Goal: Information Seeking & Learning: Compare options

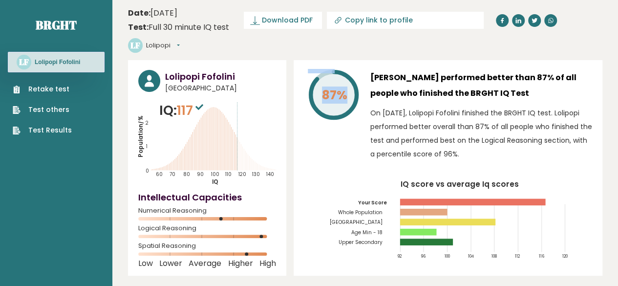
drag, startPoint x: 310, startPoint y: 75, endPoint x: 343, endPoint y: 73, distance: 32.8
click at [343, 73] on icon "87%" at bounding box center [334, 95] width 52 height 52
click at [343, 87] on tspan "87%" at bounding box center [334, 95] width 25 height 17
drag, startPoint x: 347, startPoint y: 67, endPoint x: 322, endPoint y: 70, distance: 25.1
click at [322, 70] on text "87%" at bounding box center [340, 79] width 64 height 47
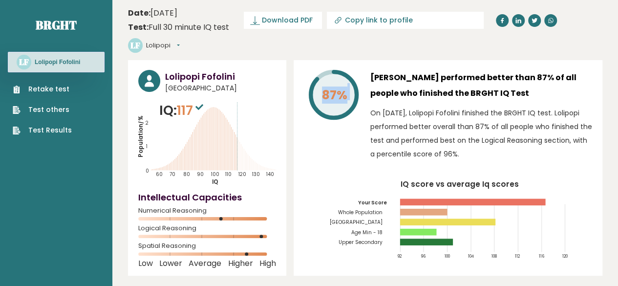
click at [322, 87] on tspan "87%" at bounding box center [334, 95] width 25 height 17
drag, startPoint x: 323, startPoint y: 73, endPoint x: 346, endPoint y: 75, distance: 23.5
click at [346, 75] on text "87%" at bounding box center [340, 79] width 64 height 47
drag, startPoint x: 346, startPoint y: 75, endPoint x: 321, endPoint y: 76, distance: 25.4
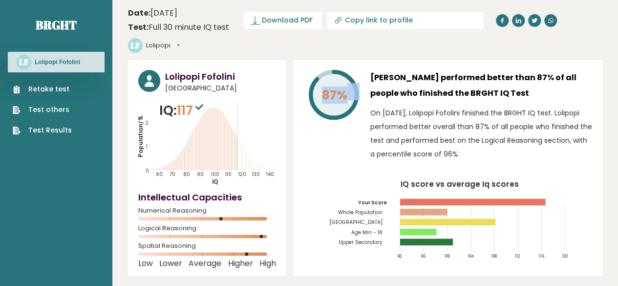
click at [321, 76] on text "87%" at bounding box center [340, 79] width 64 height 47
click at [322, 87] on tspan "87%" at bounding box center [334, 95] width 25 height 17
drag, startPoint x: 345, startPoint y: 77, endPoint x: 364, endPoint y: 73, distance: 19.1
click at [364, 73] on div "87% Lolipopi Fofolini performed better than 87% of all people who finished the …" at bounding box center [448, 118] width 288 height 96
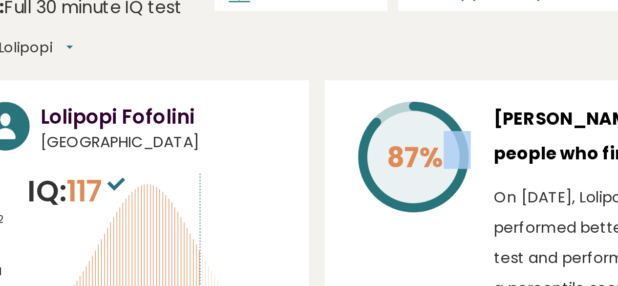
click at [268, 60] on div "Lolipopi Fofolini Norway IQ: 117 Population/% IQ 0 1 2 60 70 80 90 100 110 120 …" at bounding box center [207, 168] width 158 height 216
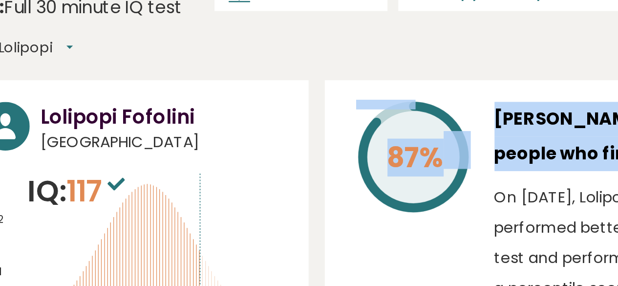
drag, startPoint x: 330, startPoint y: 60, endPoint x: 373, endPoint y: 76, distance: 46.1
click at [373, 76] on div "87% Lolipopi Fofolini performed better than 87% of all people who finished the …" at bounding box center [448, 118] width 288 height 96
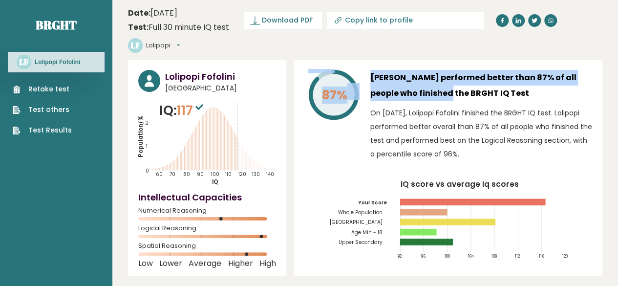
click at [334, 138] on div "87%" at bounding box center [333, 118] width 59 height 96
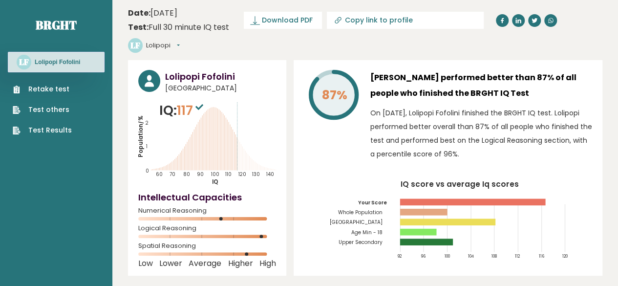
click at [334, 138] on div "87%" at bounding box center [333, 118] width 59 height 96
click at [63, 88] on link "Retake test" at bounding box center [42, 89] width 59 height 10
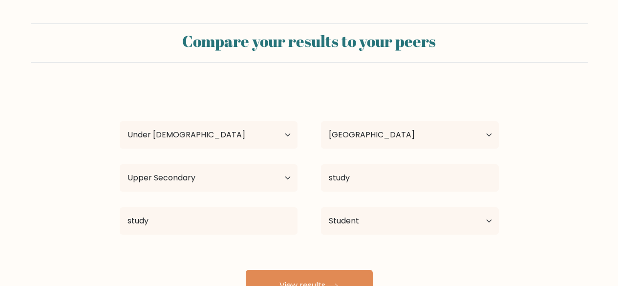
select select "min_18"
select select "NO"
select select "upper_secondary"
select select "student"
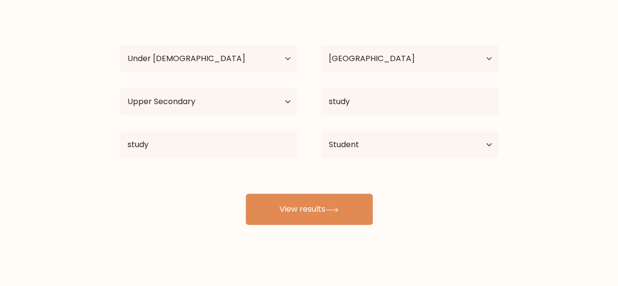
scroll to position [84, 0]
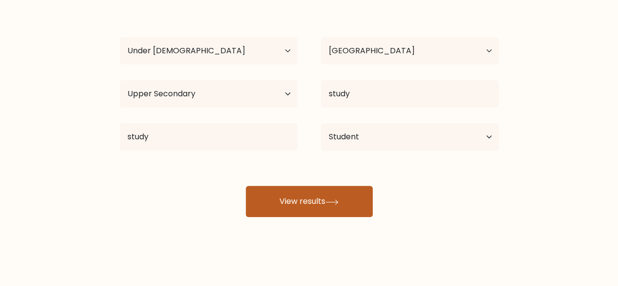
click at [272, 194] on button "View results" at bounding box center [309, 201] width 127 height 31
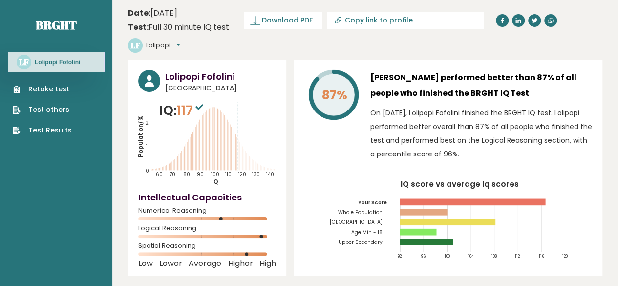
click at [60, 129] on link "Test Results" at bounding box center [42, 130] width 59 height 10
click at [180, 41] on button "Lolipopi" at bounding box center [163, 46] width 34 height 10
click at [270, 101] on icon "Population/% IQ 0 1 2 60 70 80 90 100 110 120 130 140" at bounding box center [207, 143] width 138 height 85
click at [48, 59] on h3 "Lolipopi Fofolini" at bounding box center [57, 62] width 45 height 8
click at [198, 100] on sup at bounding box center [199, 107] width 13 height 14
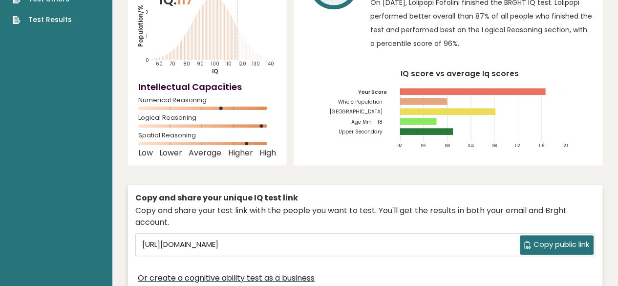
scroll to position [110, 0]
click at [368, 129] on tspan "Upper Secondary" at bounding box center [360, 132] width 44 height 7
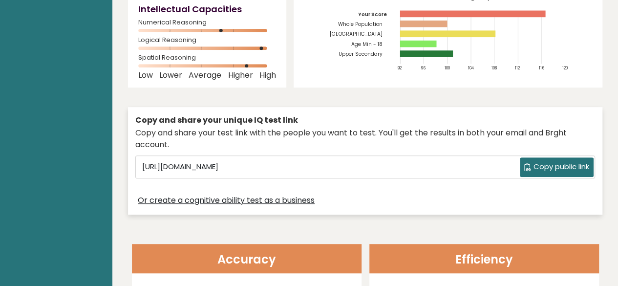
scroll to position [185, 0]
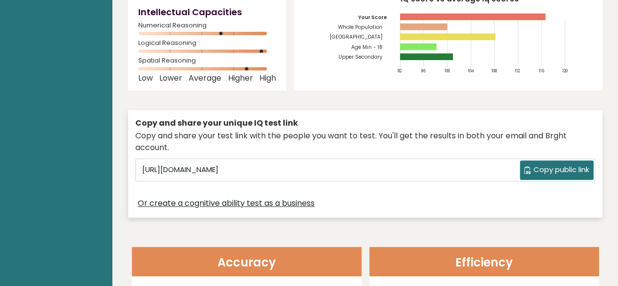
click at [366, 33] on tspan "[GEOGRAPHIC_DATA]" at bounding box center [356, 36] width 53 height 7
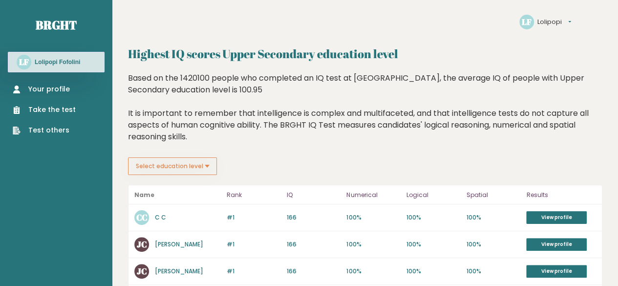
scroll to position [110, 0]
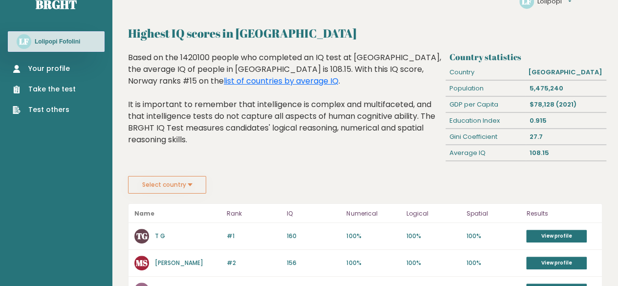
scroll to position [21, 0]
click at [180, 187] on button "Select country" at bounding box center [167, 185] width 78 height 18
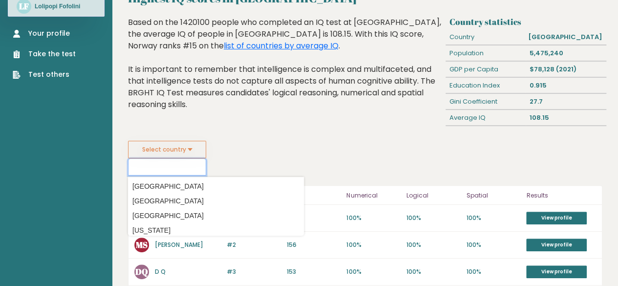
scroll to position [56, 0]
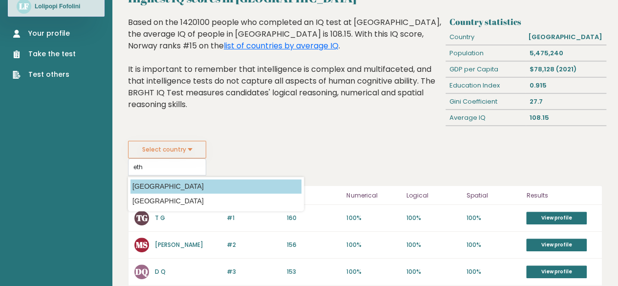
click at [183, 184] on option "[GEOGRAPHIC_DATA]" at bounding box center [216, 186] width 171 height 14
type input "[GEOGRAPHIC_DATA]"
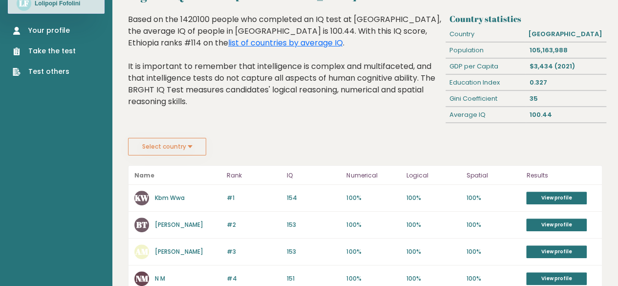
scroll to position [59, 0]
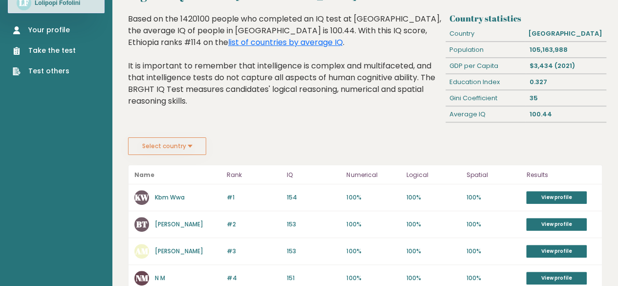
click at [196, 138] on button "Select country" at bounding box center [167, 146] width 78 height 18
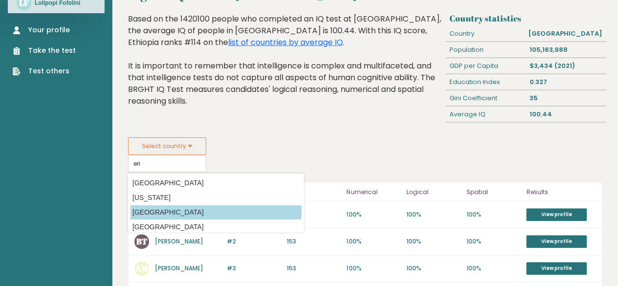
click at [170, 211] on option "Eritrea" at bounding box center [216, 212] width 171 height 14
type input "Eritrea"
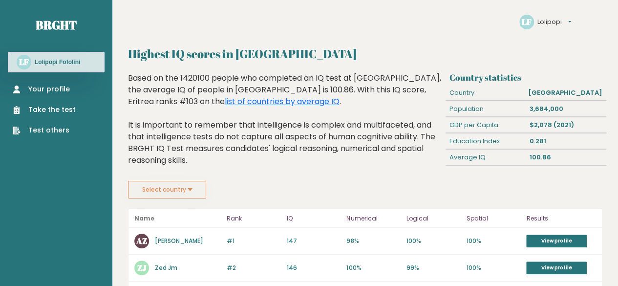
click at [193, 185] on button "Select country" at bounding box center [167, 190] width 78 height 18
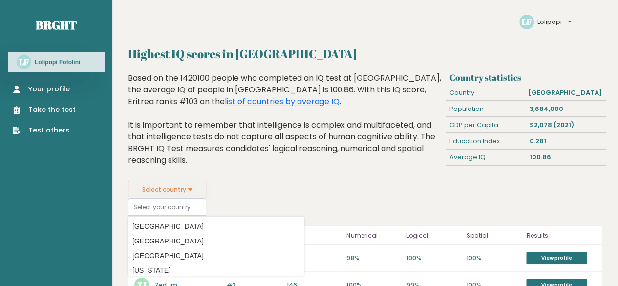
click at [222, 177] on div "Based on the 1420100 people who completed an IQ test at BRGHT, the average IQ o…" at bounding box center [285, 126] width 314 height 109
click at [173, 209] on input at bounding box center [167, 206] width 78 height 17
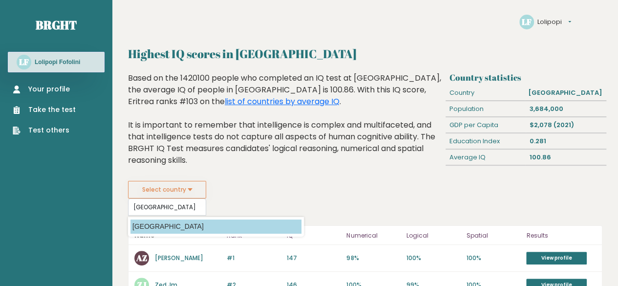
click at [158, 225] on option "Somalia" at bounding box center [216, 227] width 171 height 14
type input "Somalia"
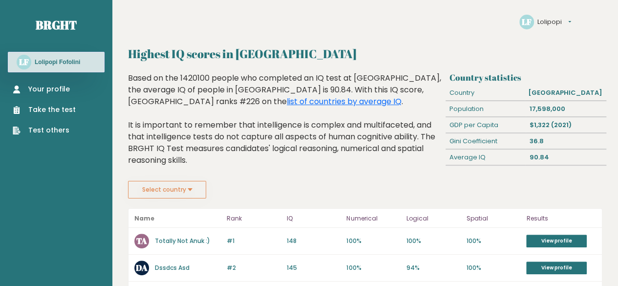
click at [194, 240] on link "Totally Not Anuk :)" at bounding box center [182, 241] width 55 height 8
click at [195, 196] on button "Select country" at bounding box center [167, 190] width 78 height 18
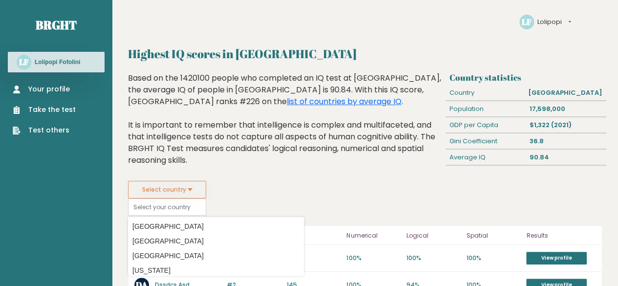
click at [220, 176] on div "Based on the 1420100 people who completed an IQ test at BRGHT, the average IQ o…" at bounding box center [285, 126] width 314 height 109
click at [175, 201] on input at bounding box center [167, 206] width 78 height 17
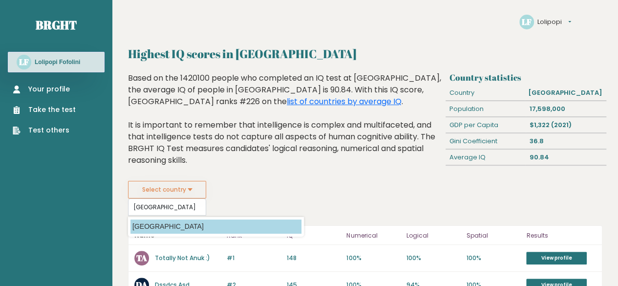
click at [172, 228] on option "[GEOGRAPHIC_DATA]" at bounding box center [216, 227] width 171 height 14
type input "[GEOGRAPHIC_DATA]"
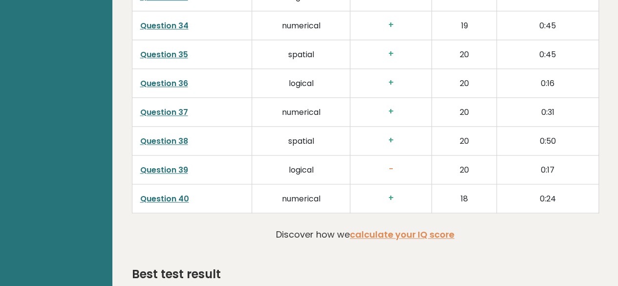
scroll to position [2413, 0]
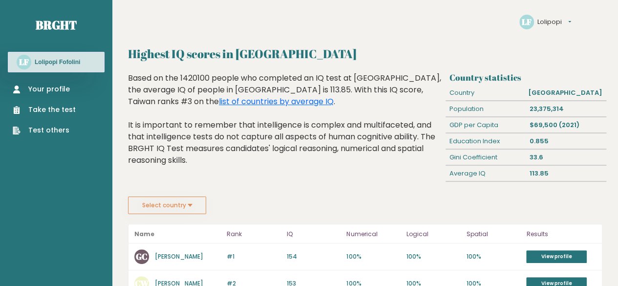
click at [184, 202] on button "Select country" at bounding box center [167, 206] width 78 height 18
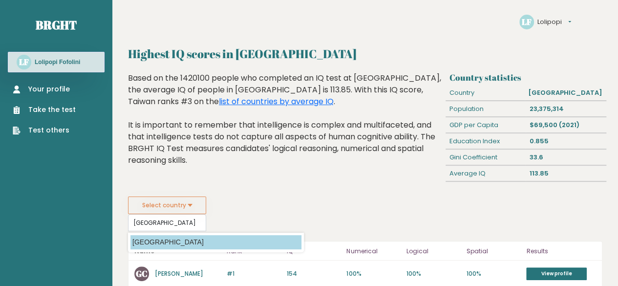
click at [181, 239] on option "[GEOGRAPHIC_DATA]" at bounding box center [216, 242] width 171 height 14
type input "[GEOGRAPHIC_DATA]"
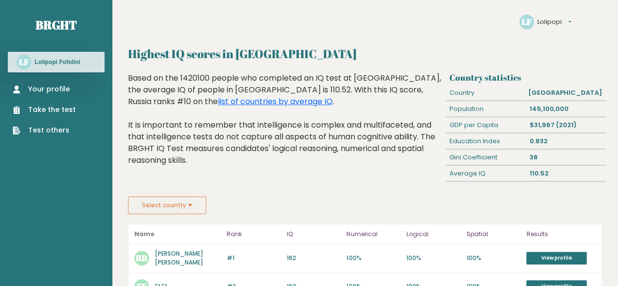
click at [194, 208] on button "Select country" at bounding box center [167, 206] width 78 height 18
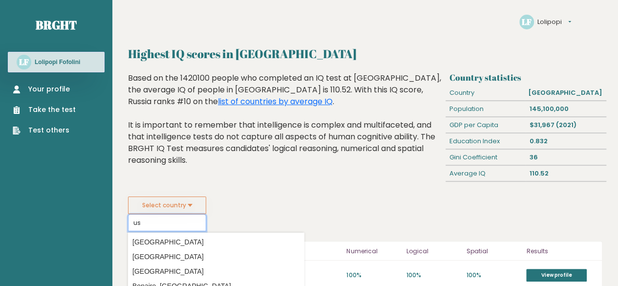
type input "u"
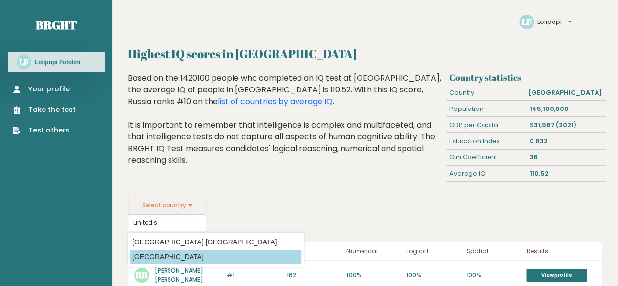
click at [186, 254] on option "[GEOGRAPHIC_DATA]" at bounding box center [216, 257] width 171 height 14
type input "[GEOGRAPHIC_DATA]"
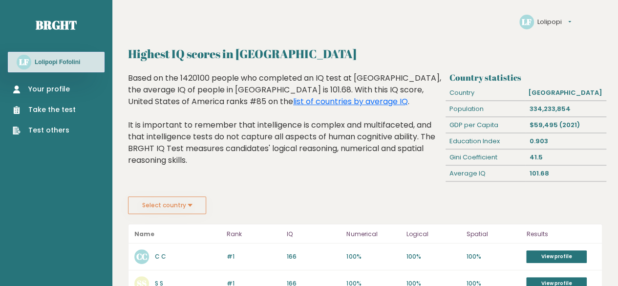
click at [19, 82] on div "Your profile Take the test Test others" at bounding box center [56, 103] width 97 height 63
click at [12, 94] on ul "Your profile Take the test Test others" at bounding box center [44, 109] width 73 height 51
click at [24, 92] on link "Your profile" at bounding box center [44, 89] width 63 height 10
